Goal: Task Accomplishment & Management: Use online tool/utility

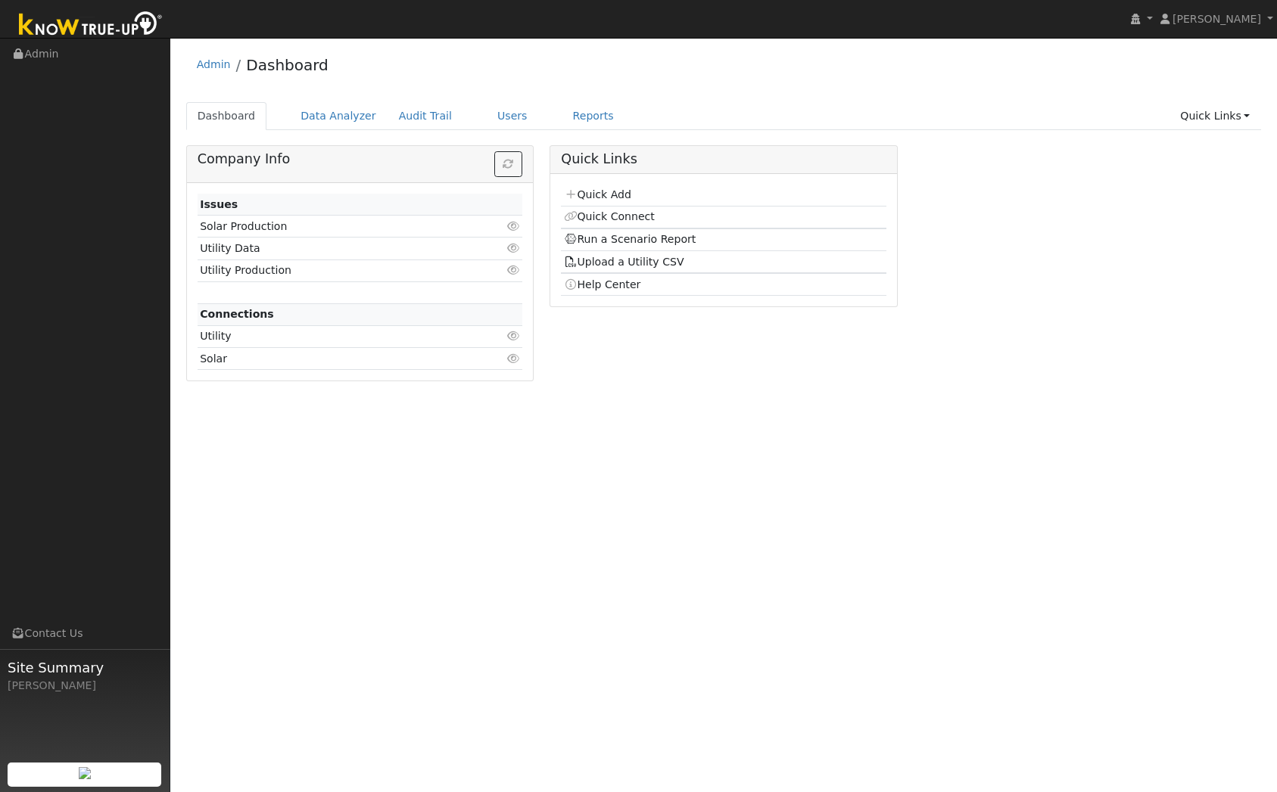
click at [620, 230] on td "Run a Scenario Report" at bounding box center [723, 240] width 325 height 23
click at [624, 236] on link "Run a Scenario Report" at bounding box center [630, 239] width 132 height 12
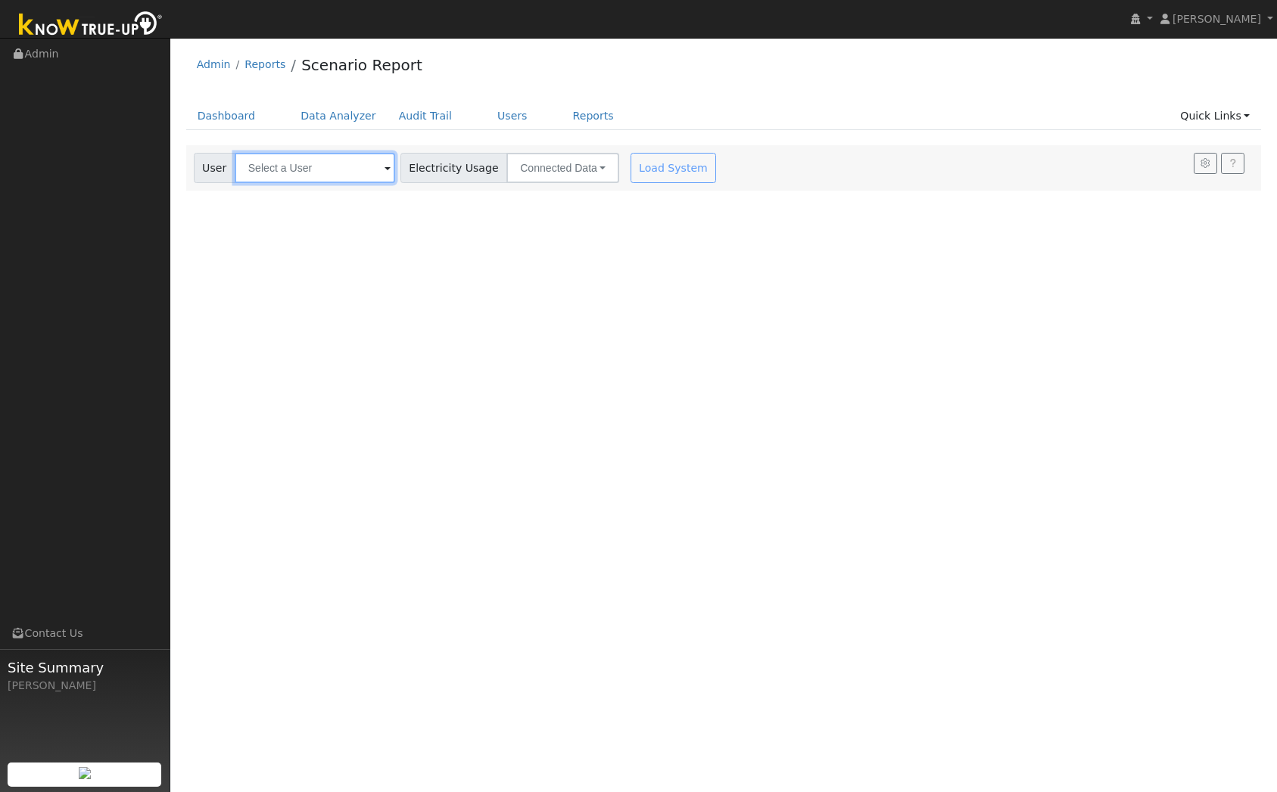
click at [313, 165] on input "text" at bounding box center [315, 168] width 160 height 30
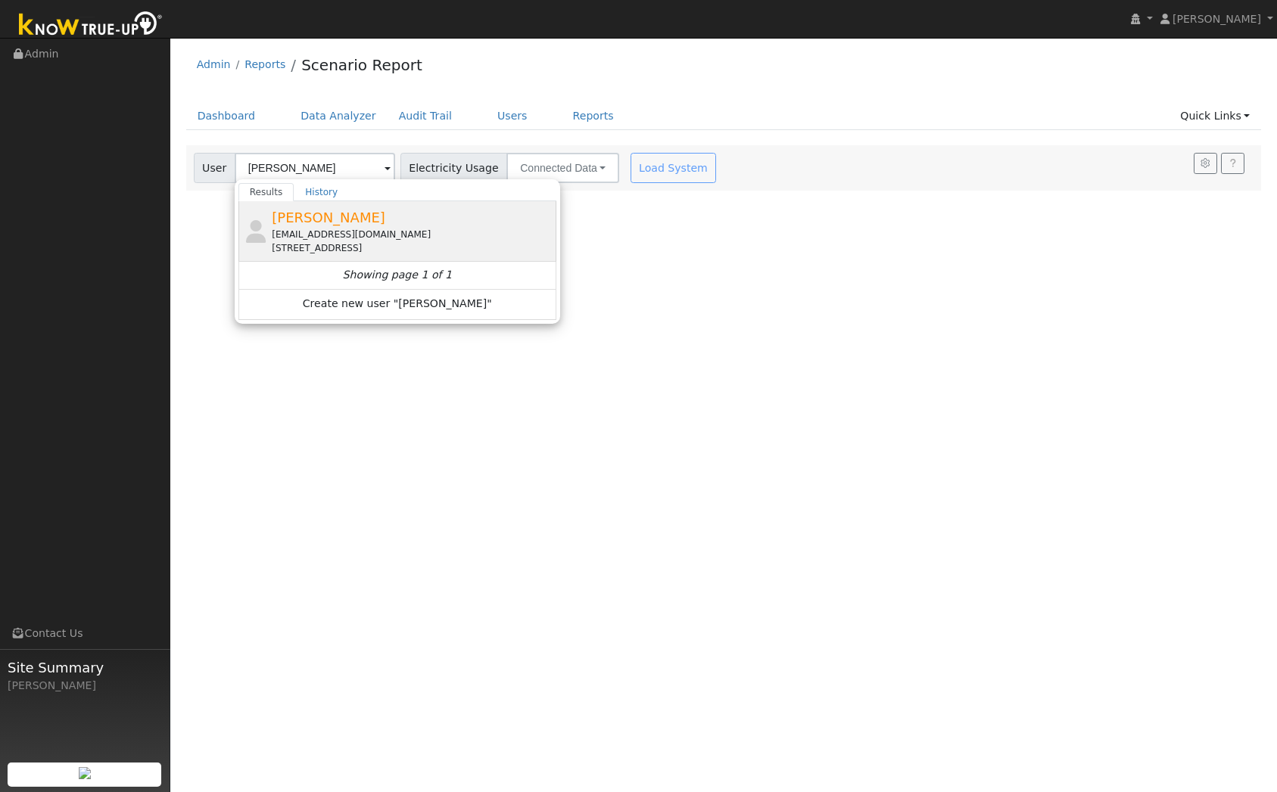
click at [335, 251] on div "[STREET_ADDRESS]" at bounding box center [412, 248] width 281 height 14
type input "[PERSON_NAME]"
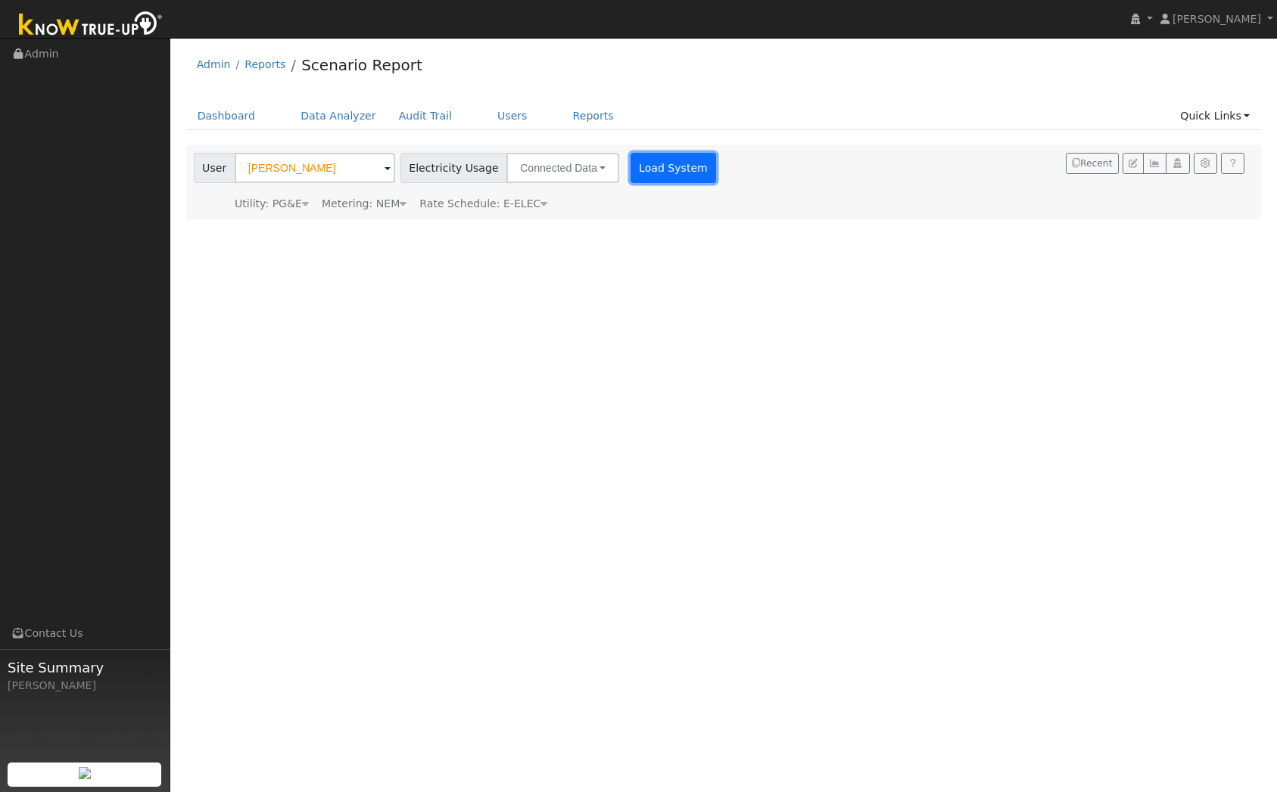
click at [637, 179] on button "Load System" at bounding box center [673, 168] width 86 height 30
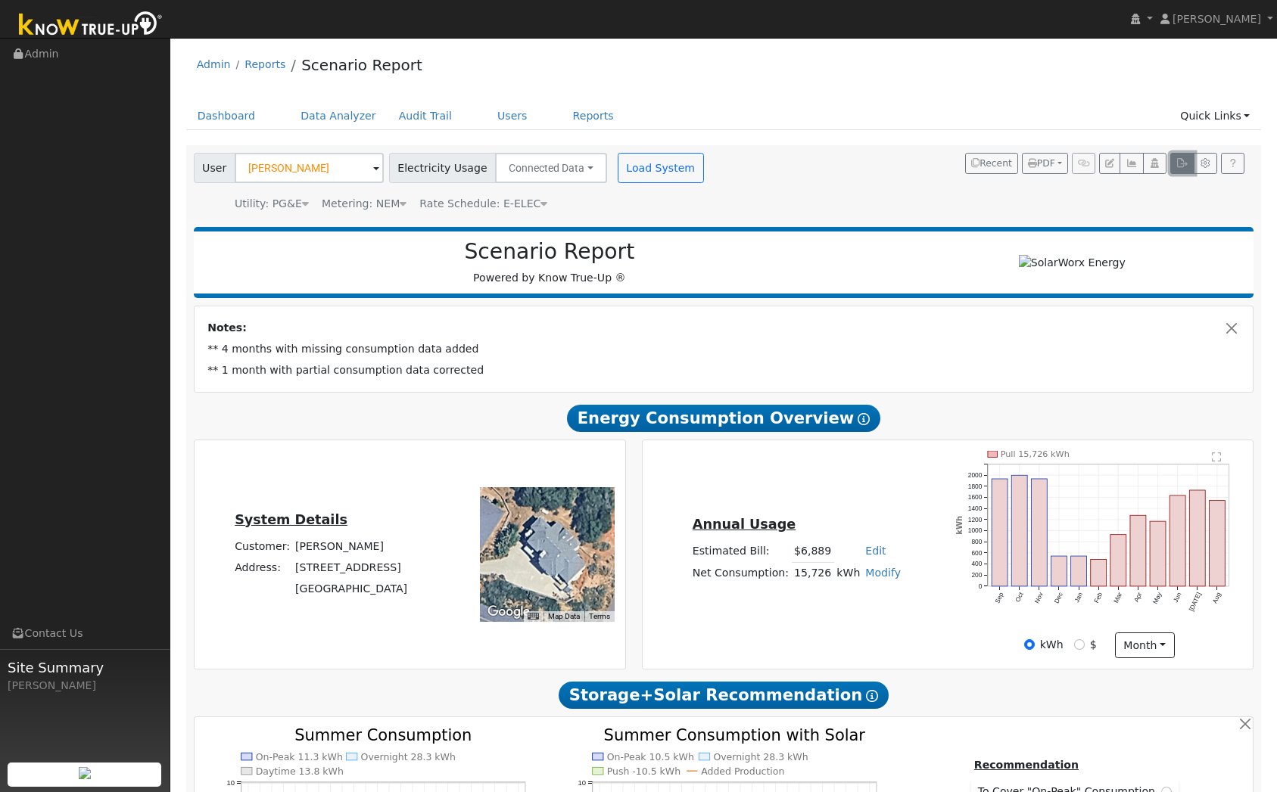
click at [1179, 167] on icon "button" at bounding box center [1181, 163] width 11 height 9
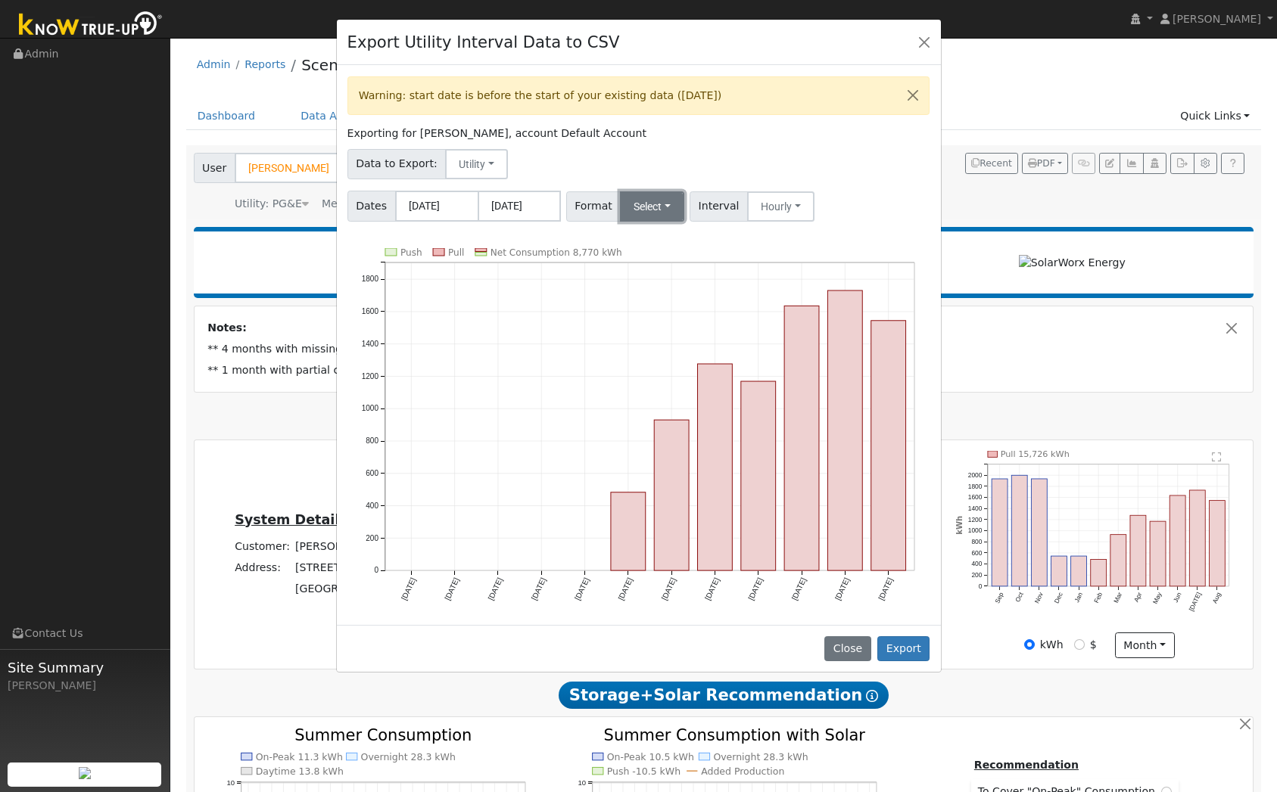
click at [630, 195] on button "Select" at bounding box center [652, 206] width 64 height 30
click at [644, 231] on link "Generic" at bounding box center [672, 239] width 108 height 21
click at [907, 645] on button "Export" at bounding box center [903, 650] width 52 height 26
